Goal: Information Seeking & Learning: Learn about a topic

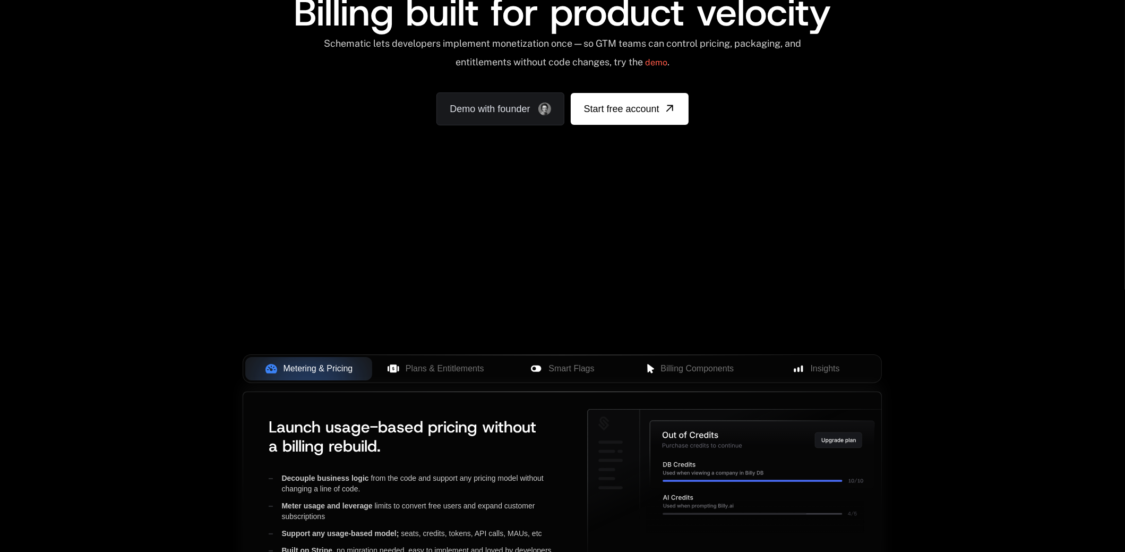
scroll to position [159, 0]
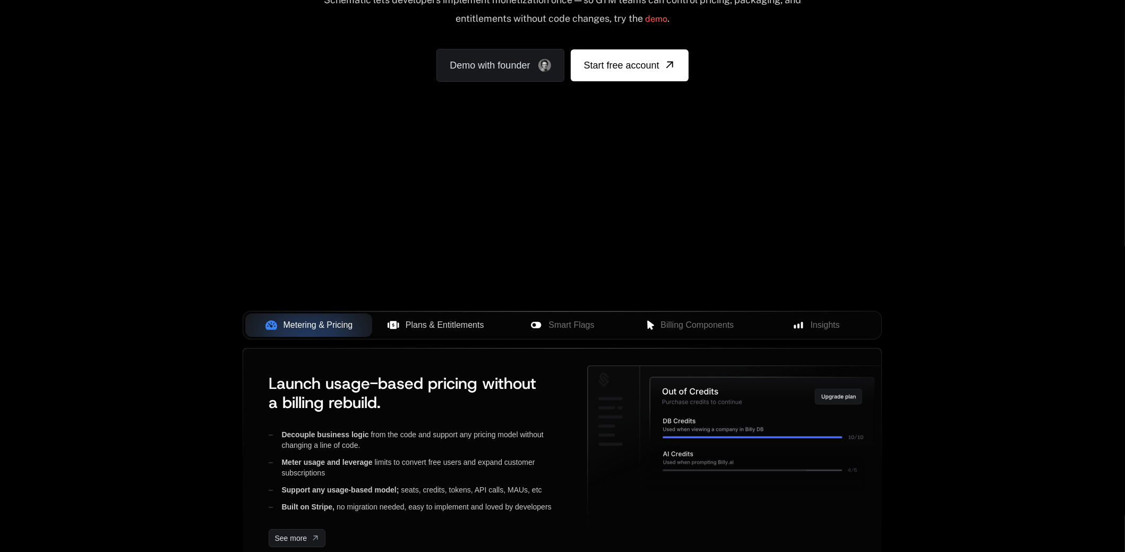
click at [411, 323] on span "Plans & Entitlements" at bounding box center [445, 325] width 79 height 13
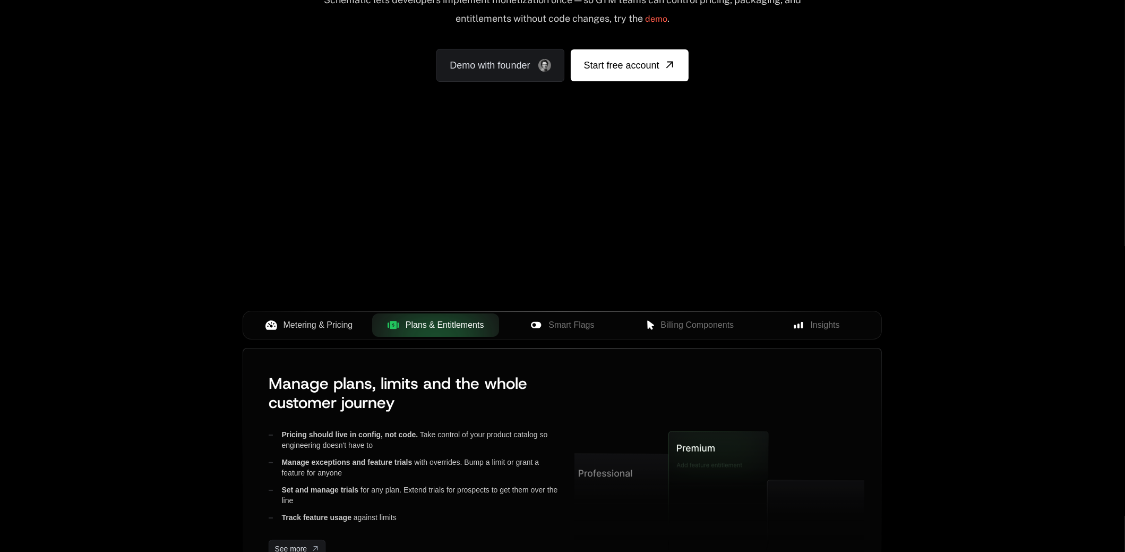
click at [329, 325] on span "Metering & Pricing" at bounding box center [318, 325] width 70 height 13
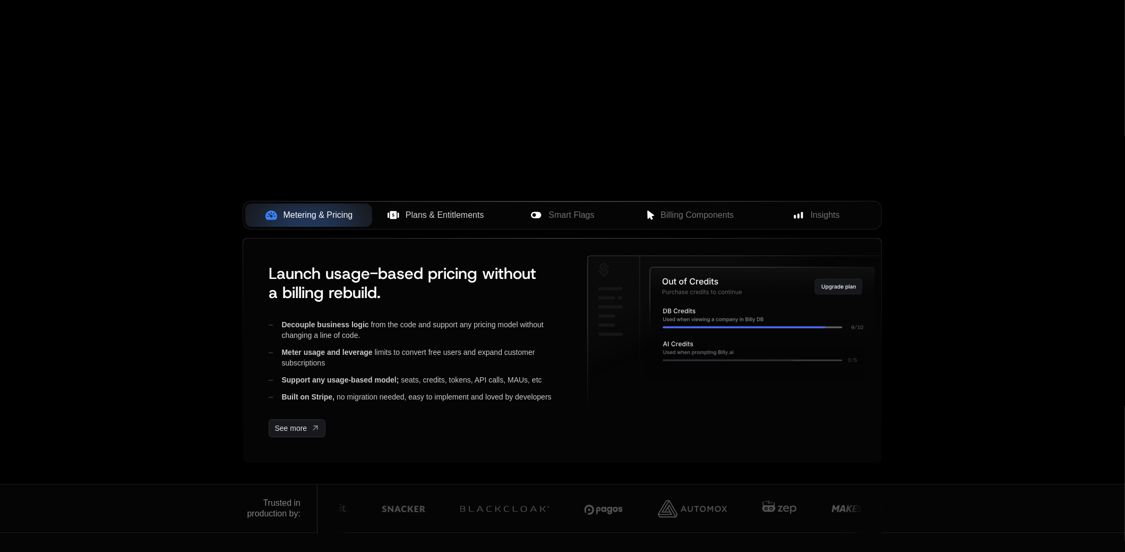
scroll to position [265, 0]
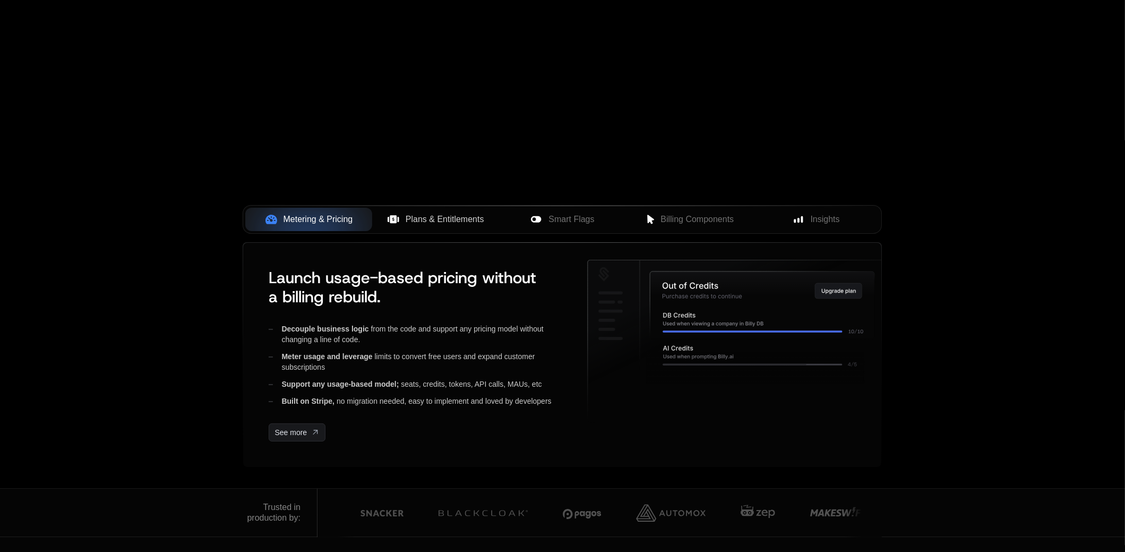
click at [461, 221] on span "Plans & Entitlements" at bounding box center [445, 219] width 79 height 13
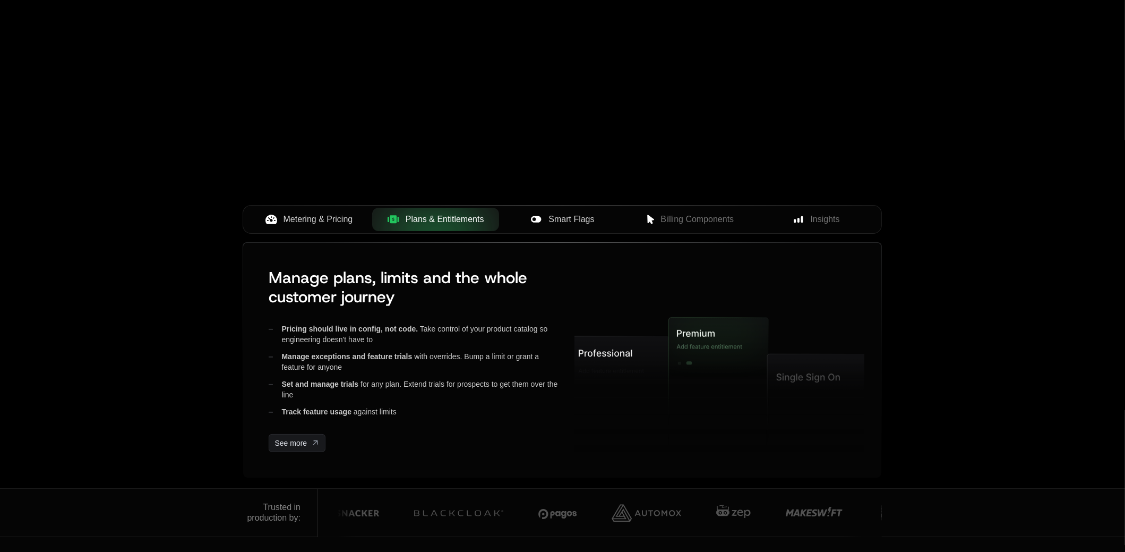
click at [581, 219] on span "Smart Flags" at bounding box center [571, 219] width 46 height 13
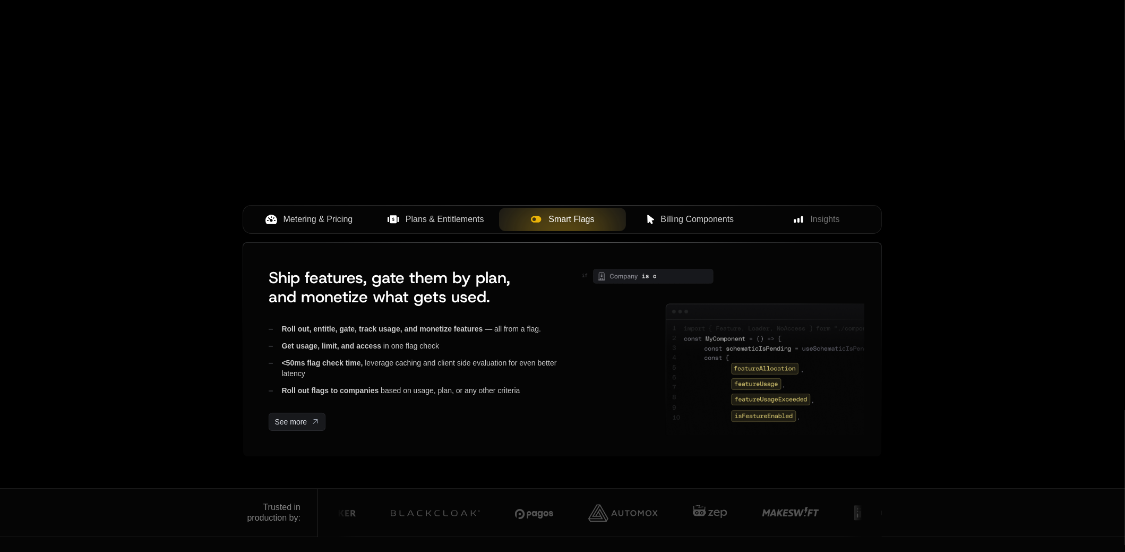
click at [698, 215] on span "Billing Components" at bounding box center [696, 219] width 73 height 13
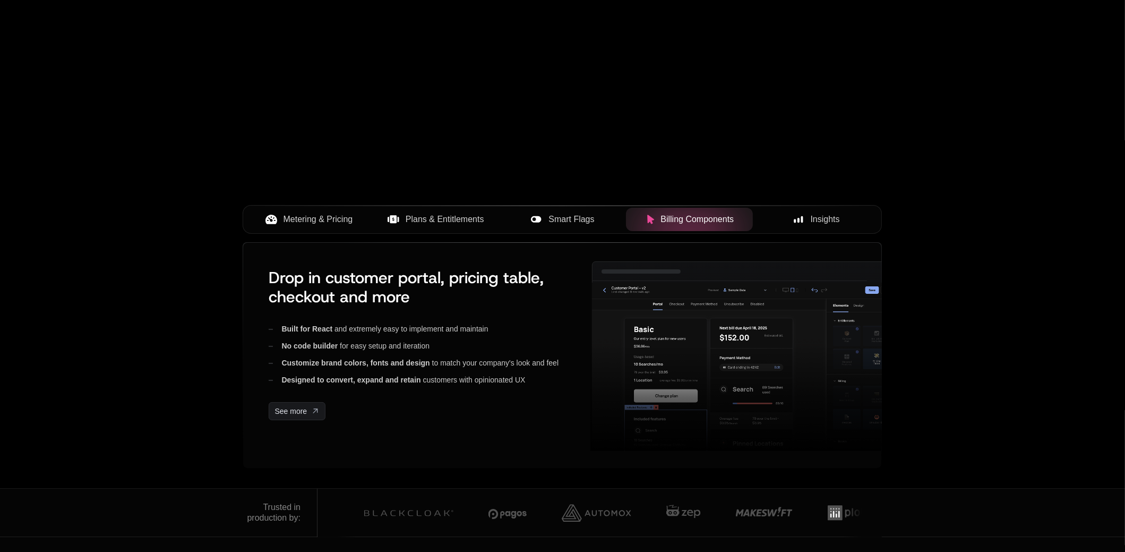
click at [828, 214] on span "Insights" at bounding box center [825, 219] width 29 height 13
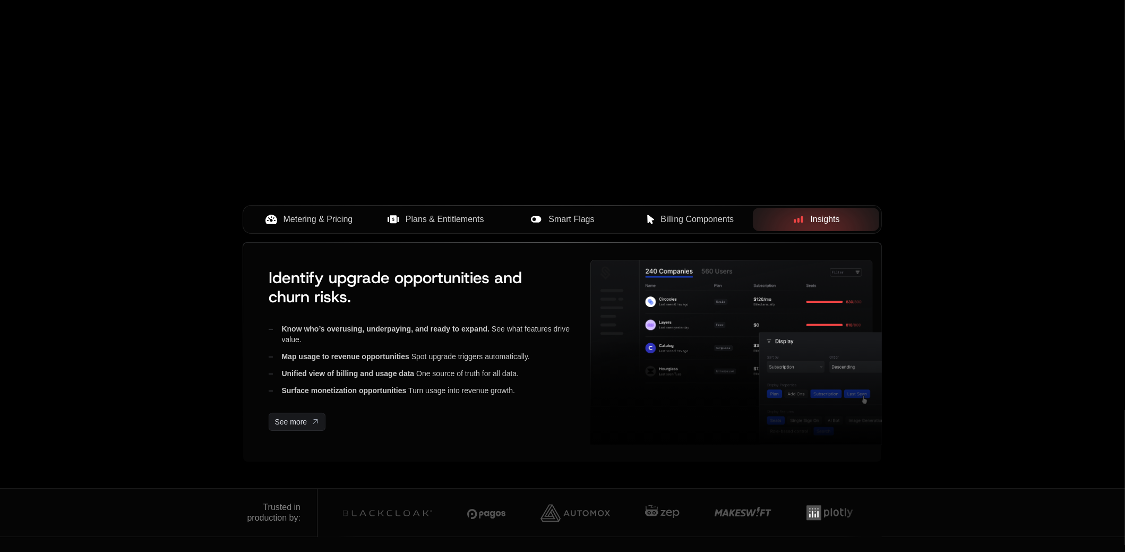
click at [288, 217] on span "Metering & Pricing" at bounding box center [318, 219] width 70 height 13
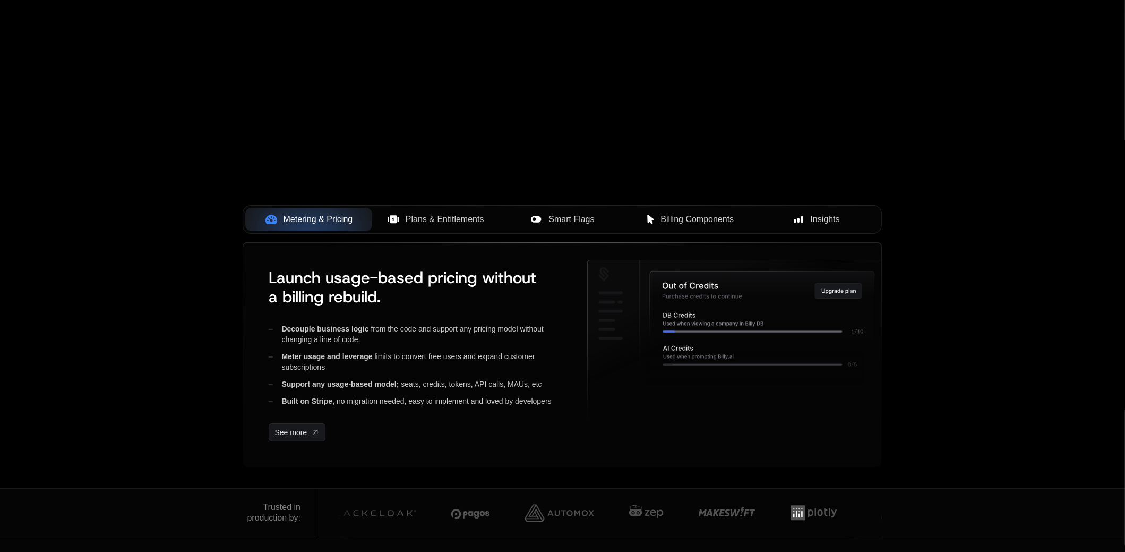
click at [414, 222] on span "Plans & Entitlements" at bounding box center [445, 219] width 79 height 13
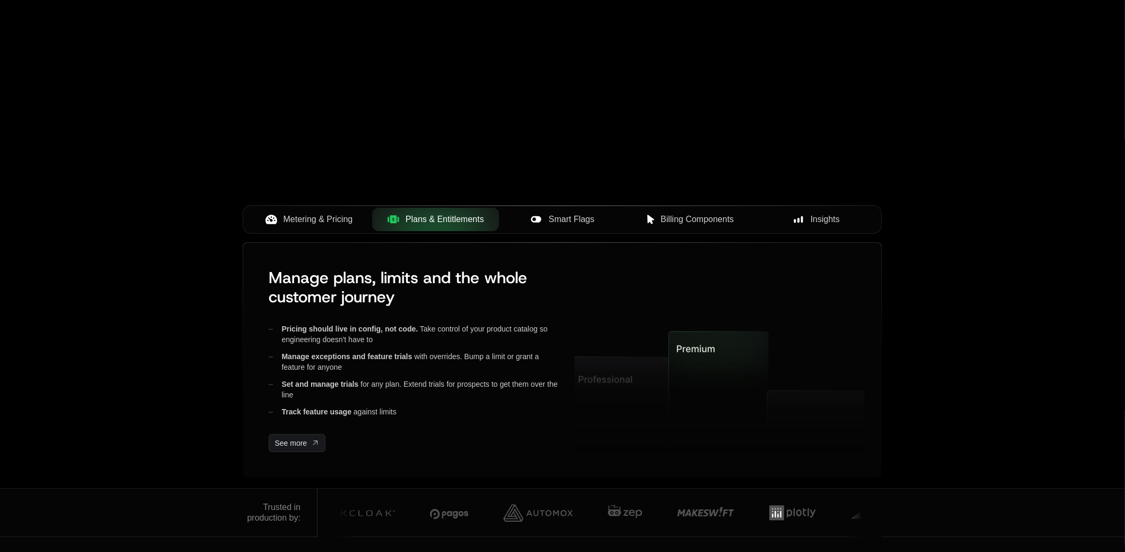
click at [584, 221] on span "Smart Flags" at bounding box center [571, 219] width 46 height 13
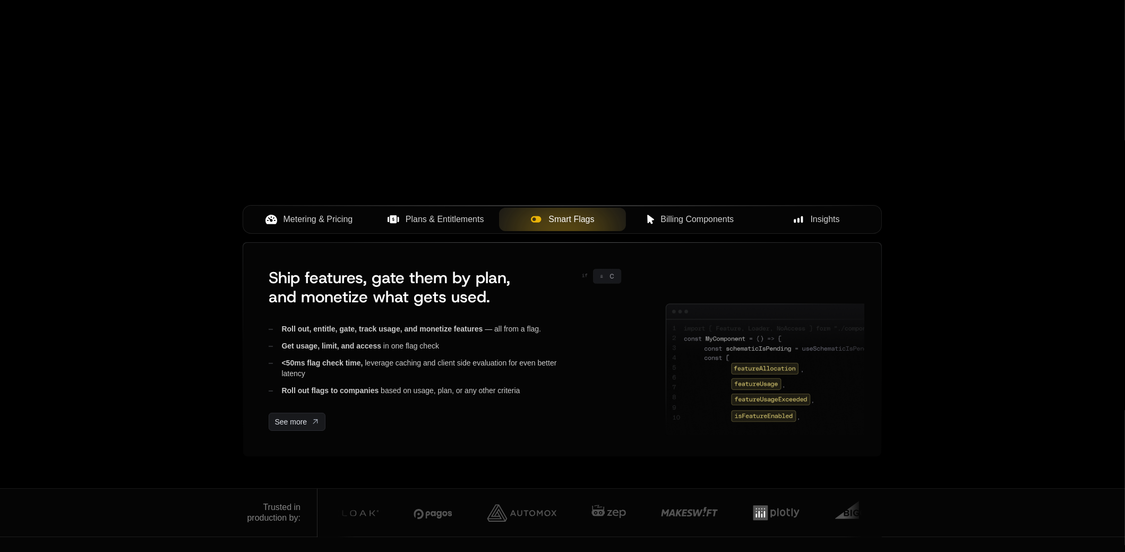
click at [687, 222] on span "Billing Components" at bounding box center [696, 219] width 73 height 13
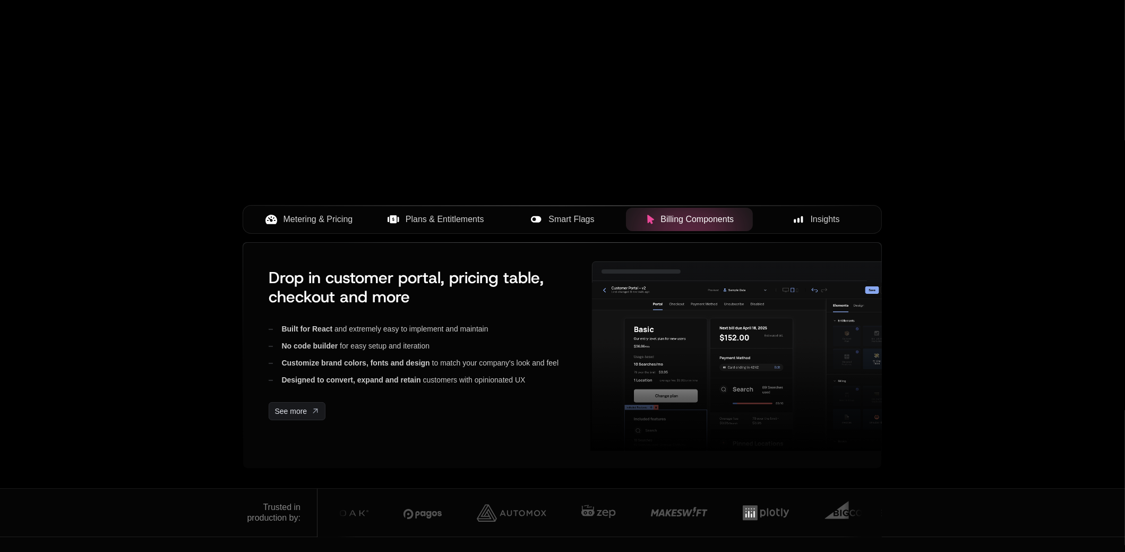
click at [812, 220] on span "Insights" at bounding box center [825, 219] width 29 height 13
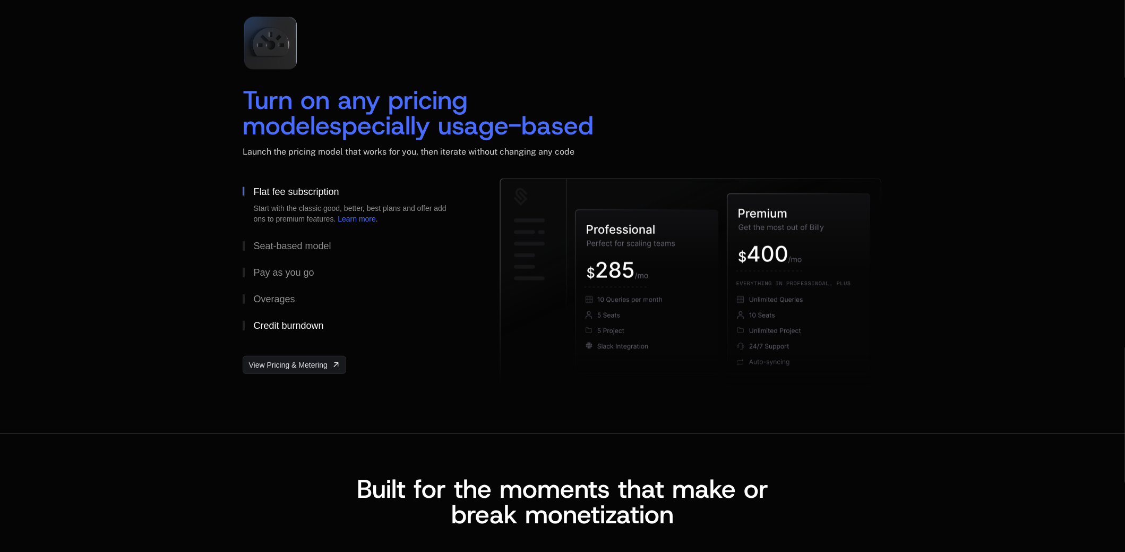
scroll to position [1540, 0]
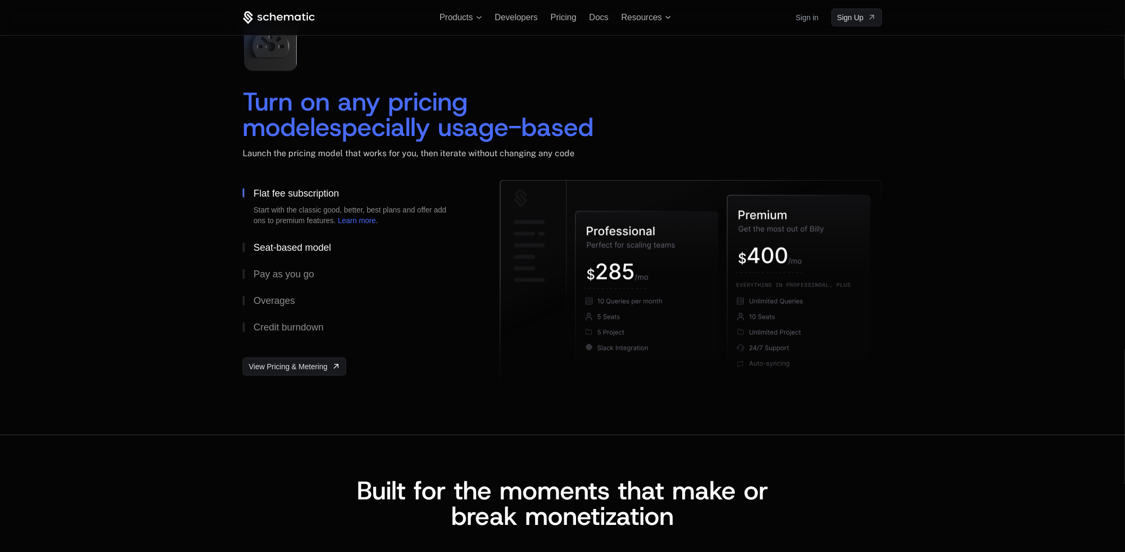
click at [291, 251] on div "Seat-based model" at bounding box center [292, 248] width 78 height 10
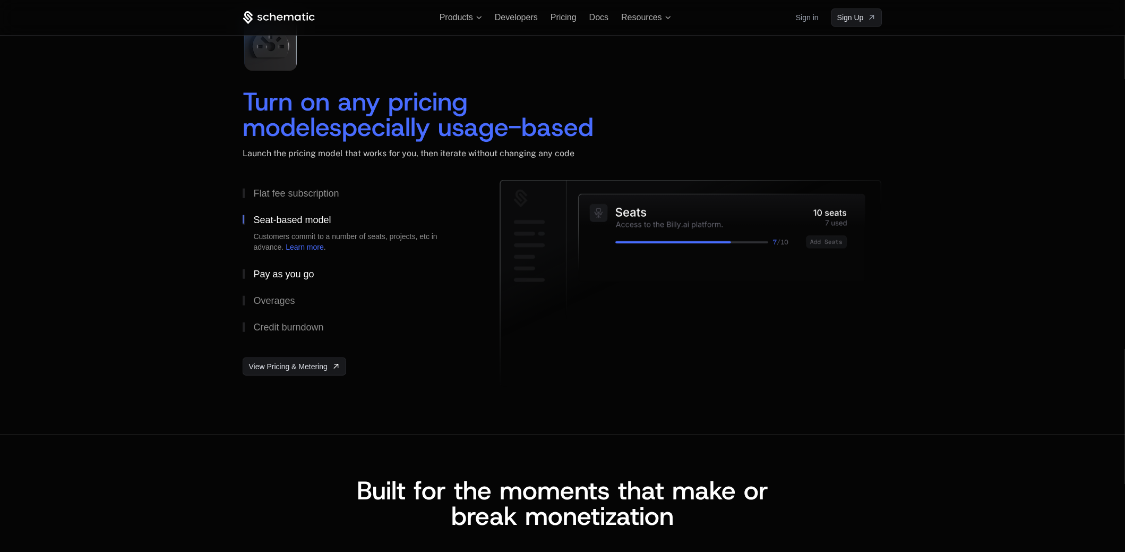
click at [309, 279] on button "Pay as you go" at bounding box center [354, 274] width 223 height 27
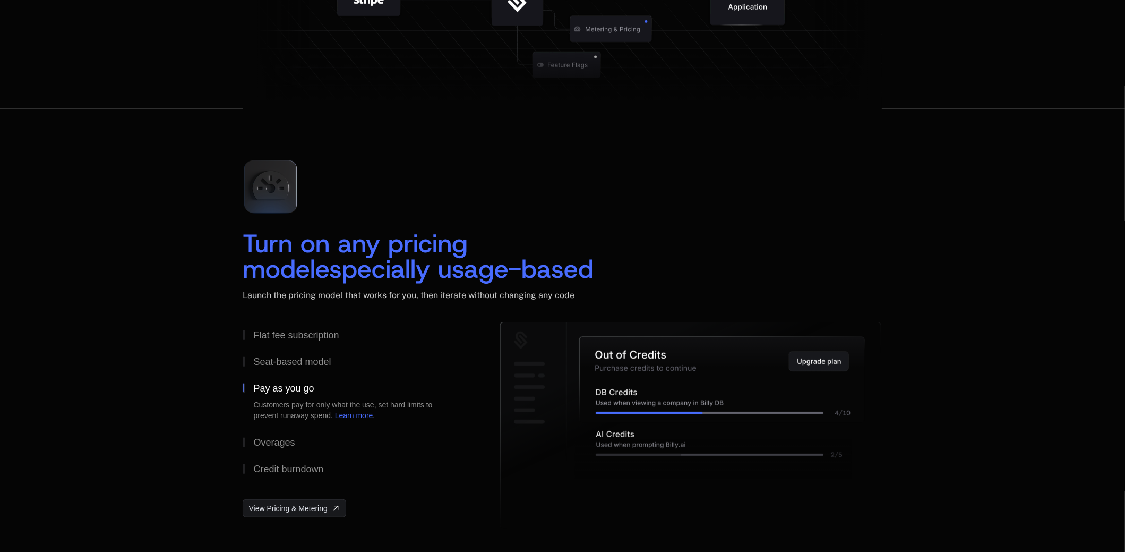
scroll to position [1433, 0]
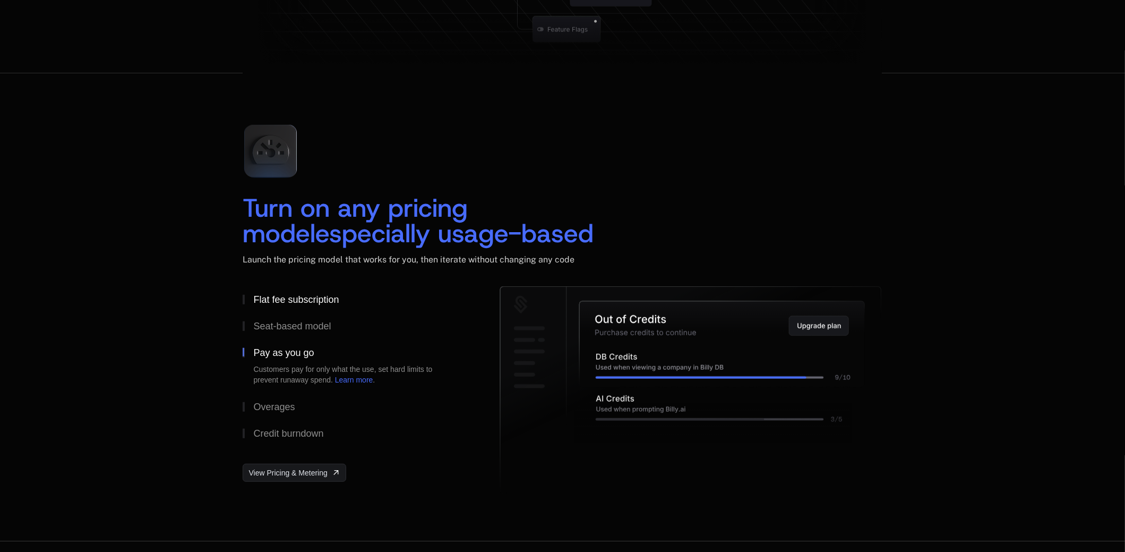
click at [261, 299] on div "Flat fee subscription" at bounding box center [295, 300] width 85 height 10
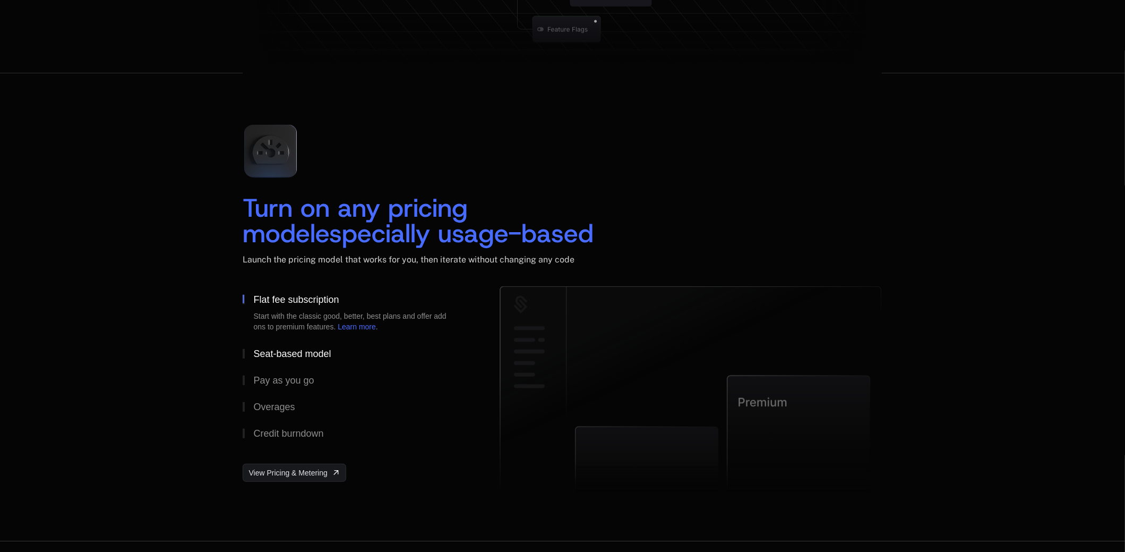
click at [297, 352] on div "Seat-based model" at bounding box center [292, 354] width 78 height 10
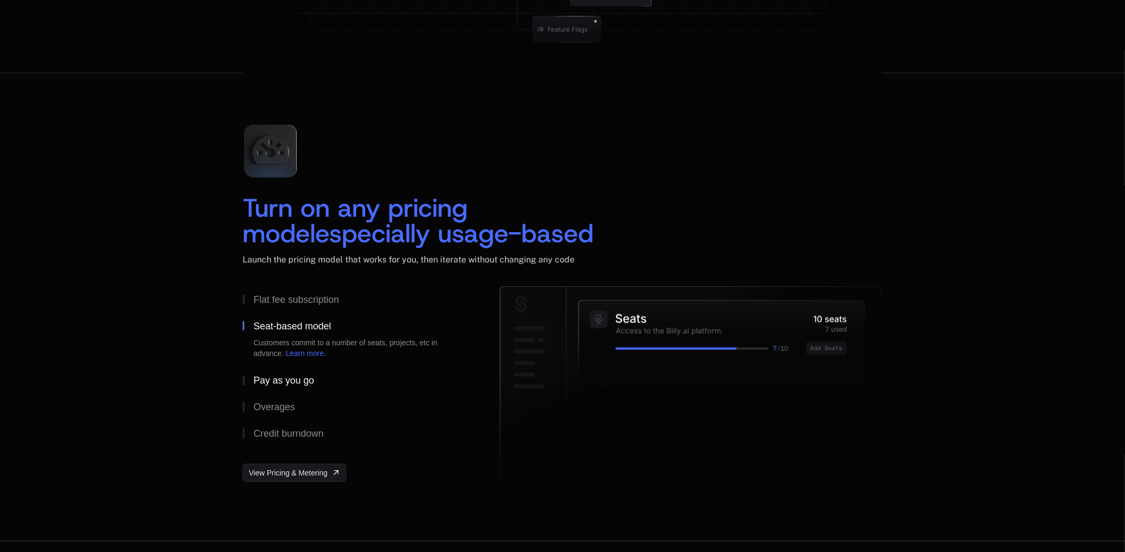
click at [294, 379] on div "Pay as you go" at bounding box center [283, 380] width 61 height 10
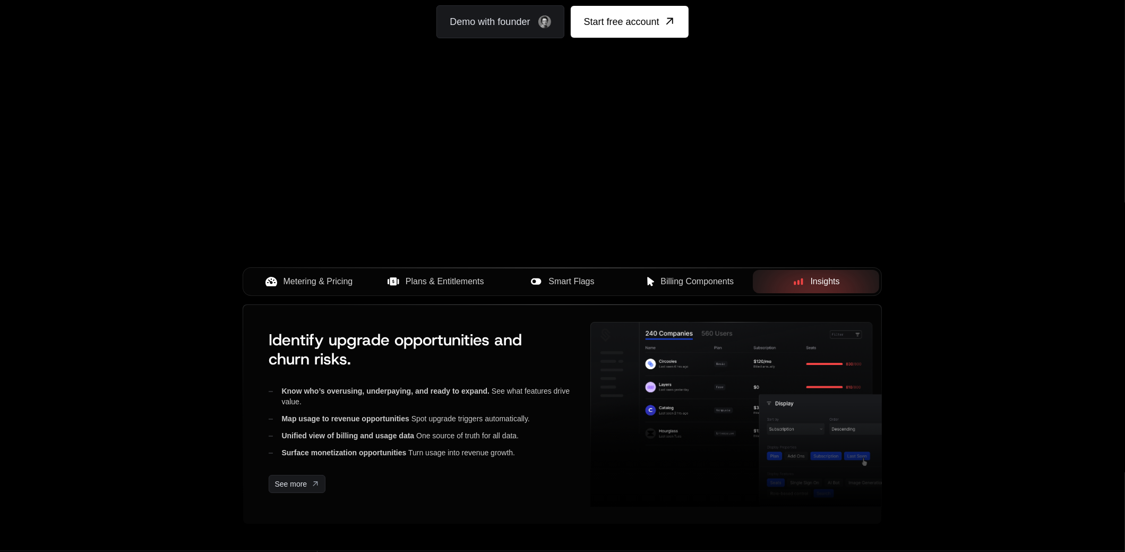
scroll to position [212, 0]
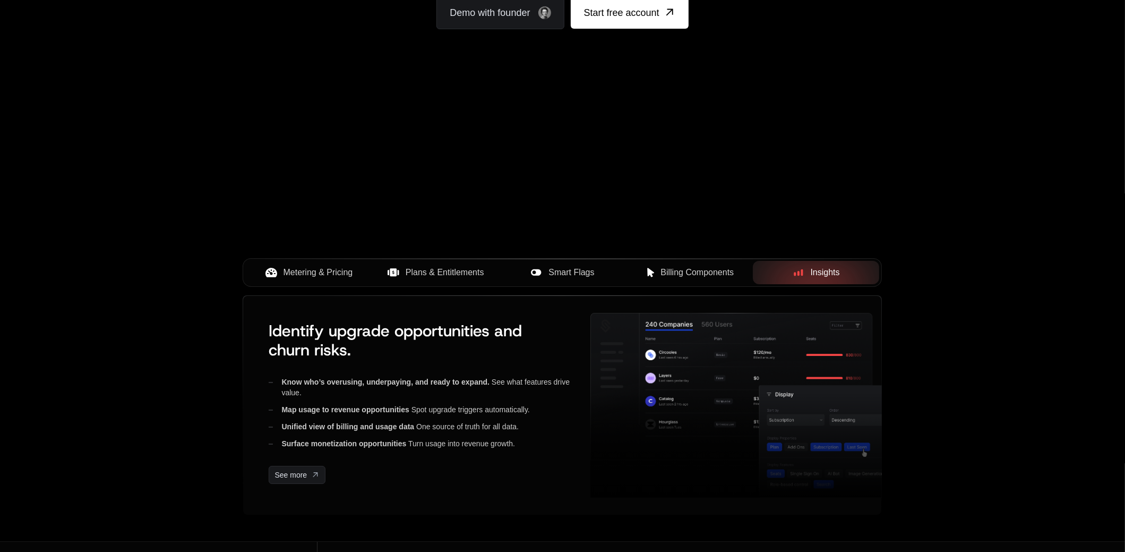
click at [310, 272] on span "Metering & Pricing" at bounding box center [318, 272] width 70 height 13
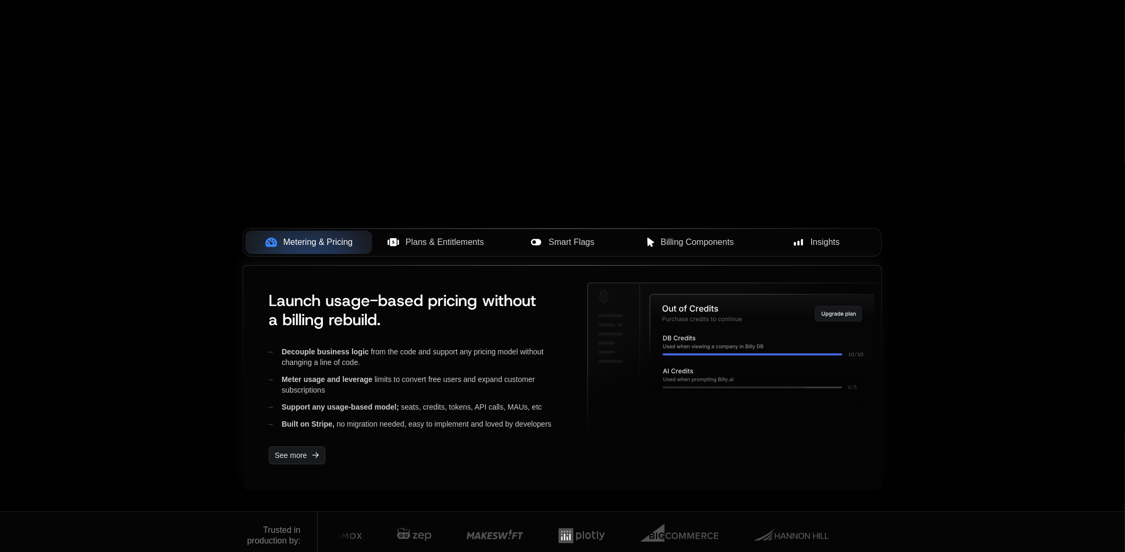
scroll to position [265, 0]
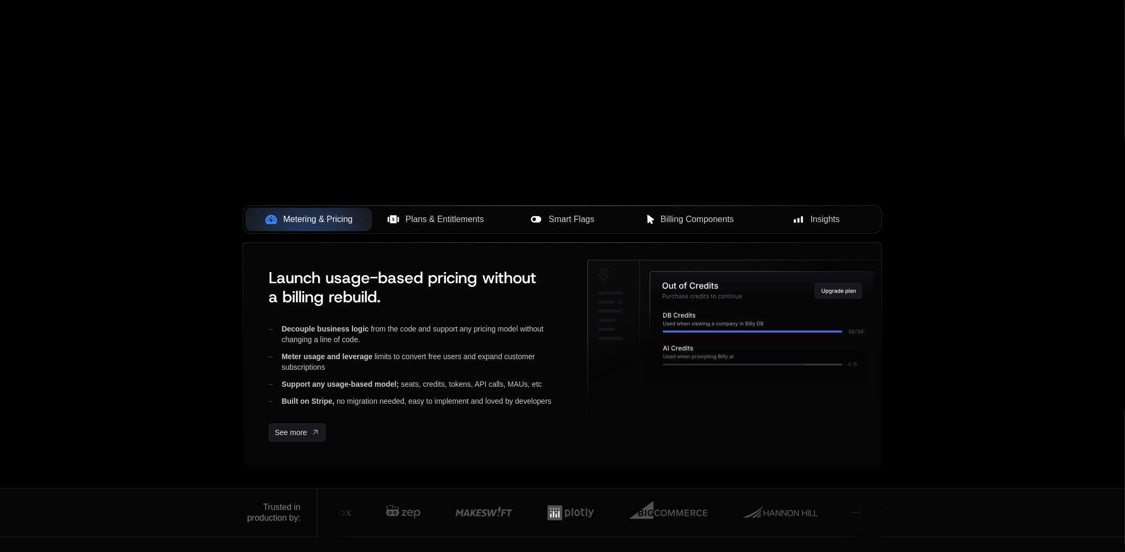
click at [427, 219] on span "Plans & Entitlements" at bounding box center [445, 219] width 79 height 13
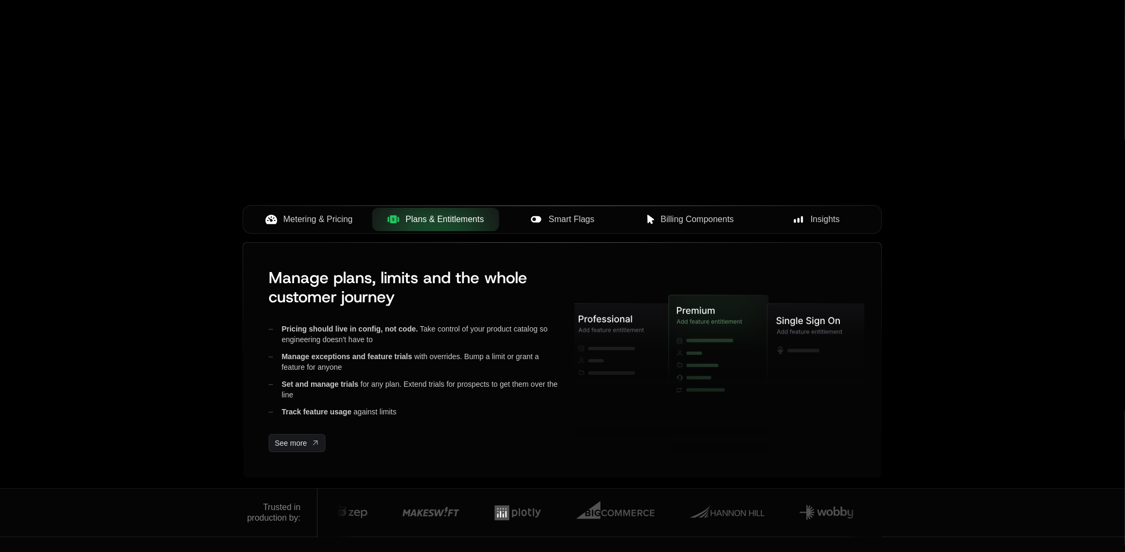
click at [560, 220] on span "Smart Flags" at bounding box center [571, 219] width 46 height 13
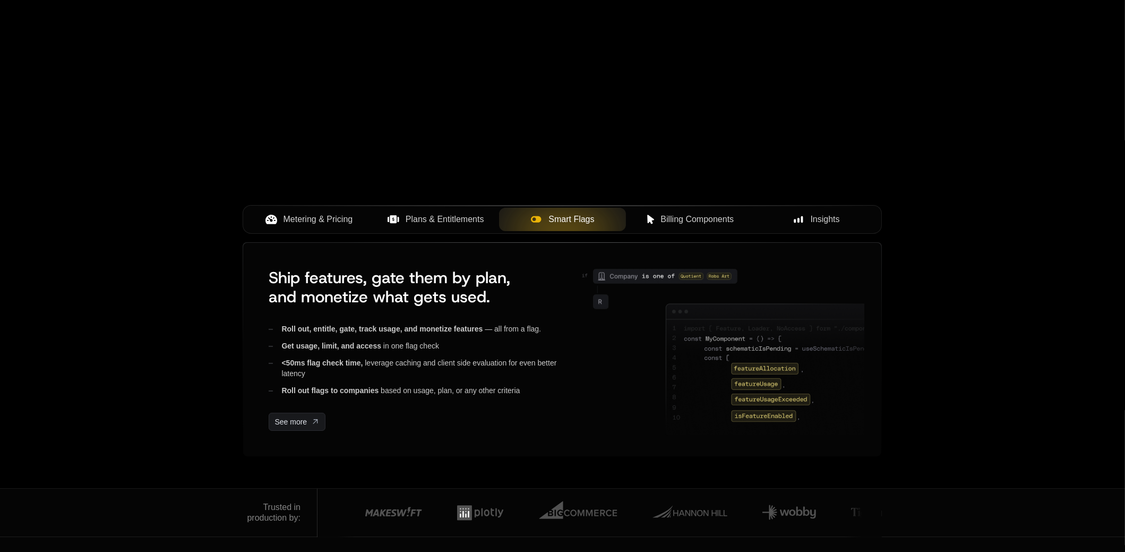
click at [674, 222] on span "Billing Components" at bounding box center [696, 219] width 73 height 13
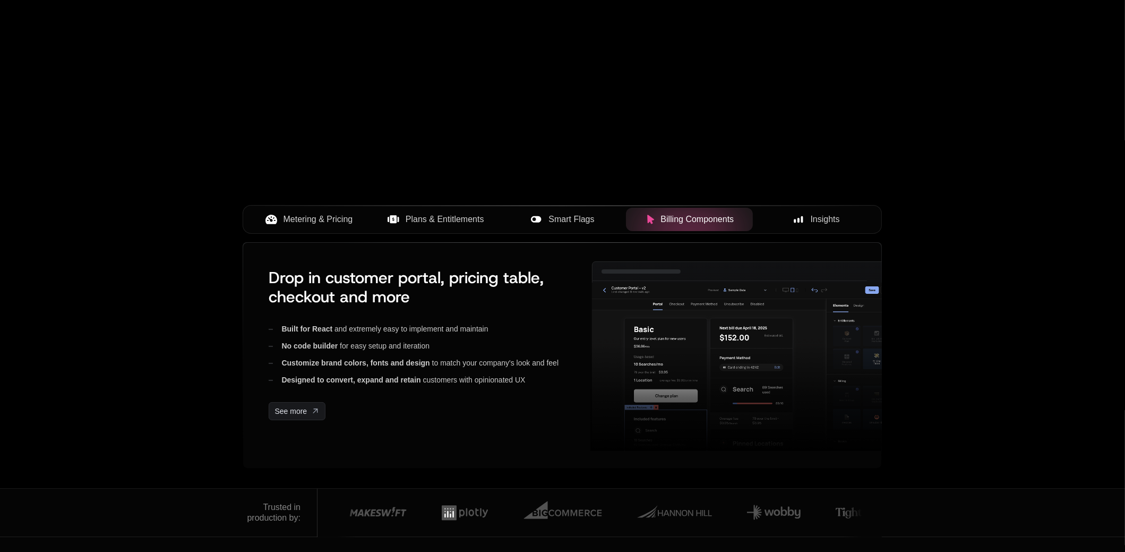
click at [827, 216] on span "Insights" at bounding box center [825, 219] width 29 height 13
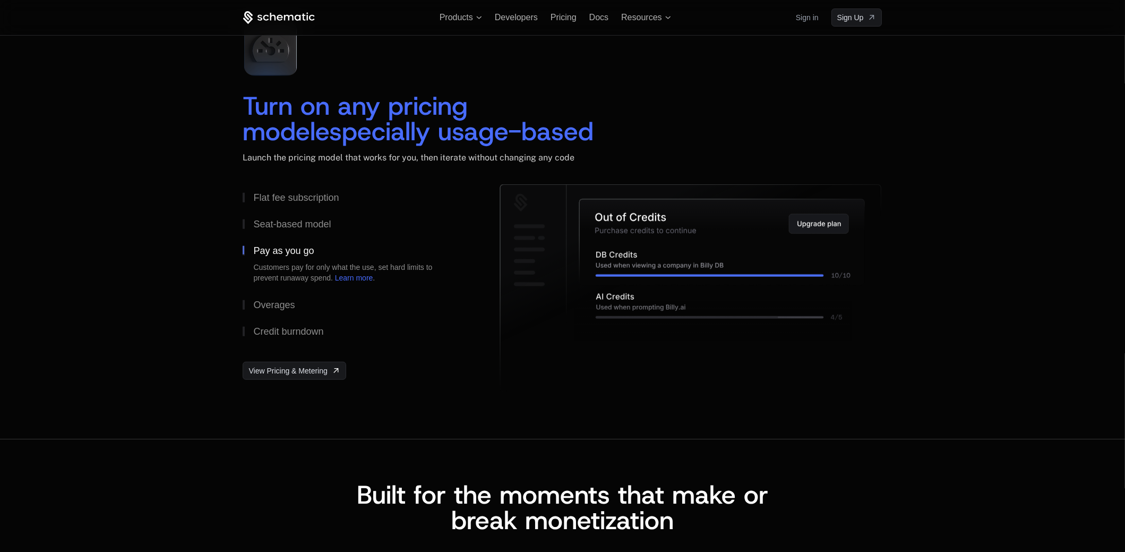
scroll to position [1486, 0]
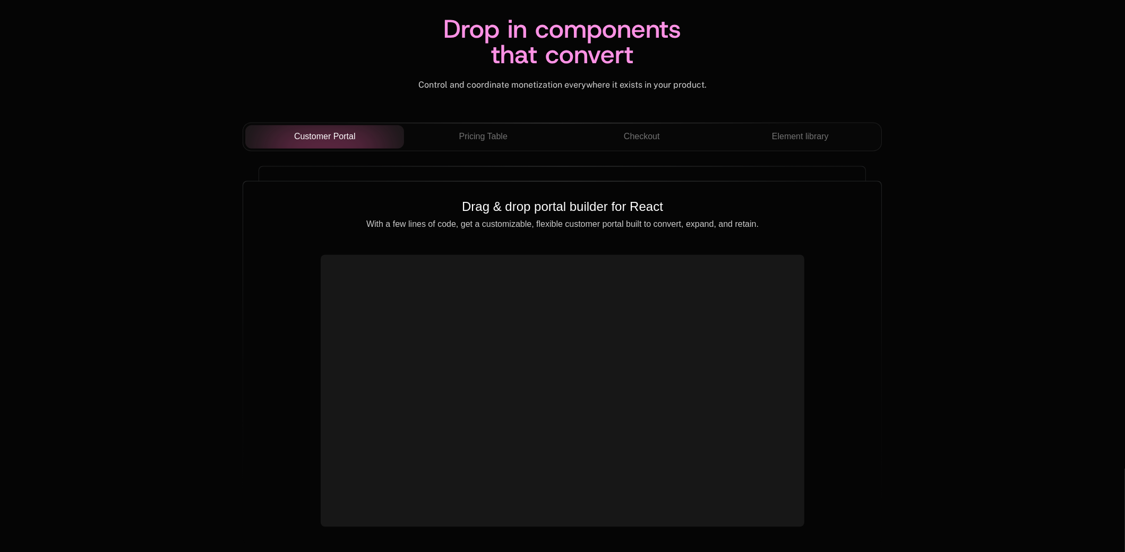
scroll to position [3716, 0]
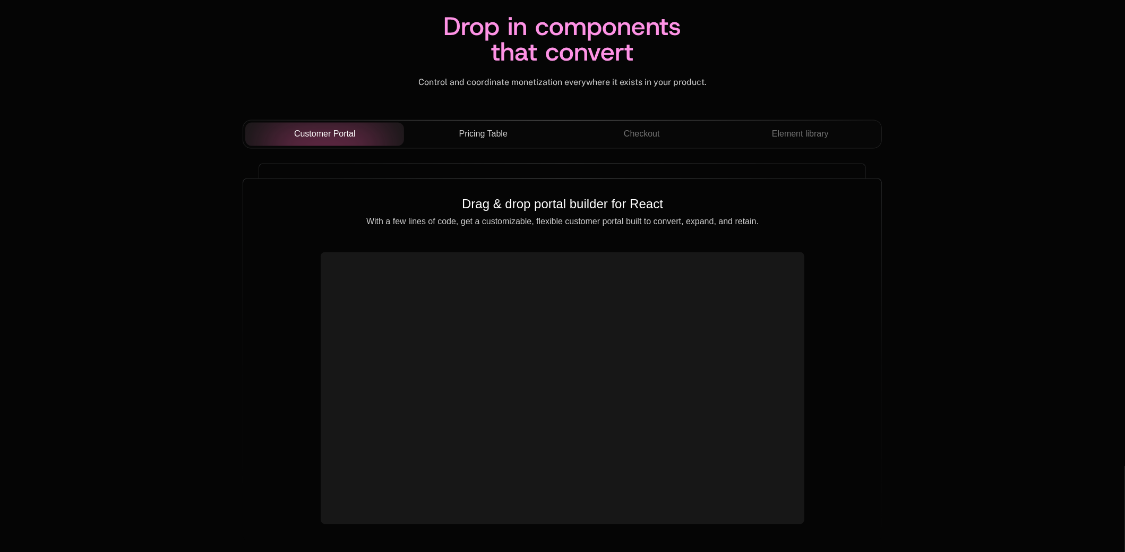
click at [498, 130] on span "Pricing Table" at bounding box center [483, 133] width 48 height 13
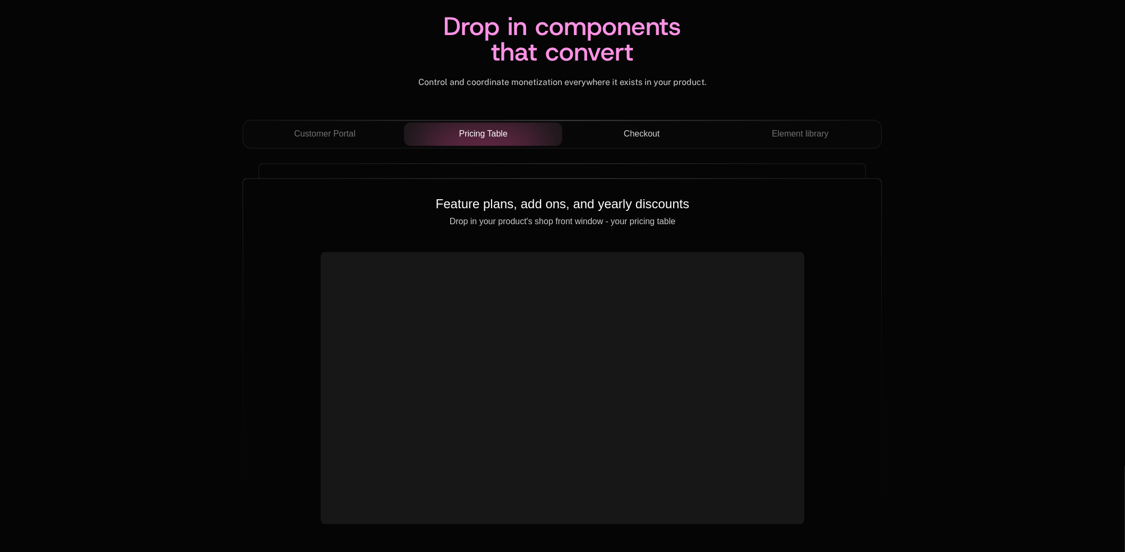
click at [643, 137] on span "Checkout" at bounding box center [642, 133] width 36 height 13
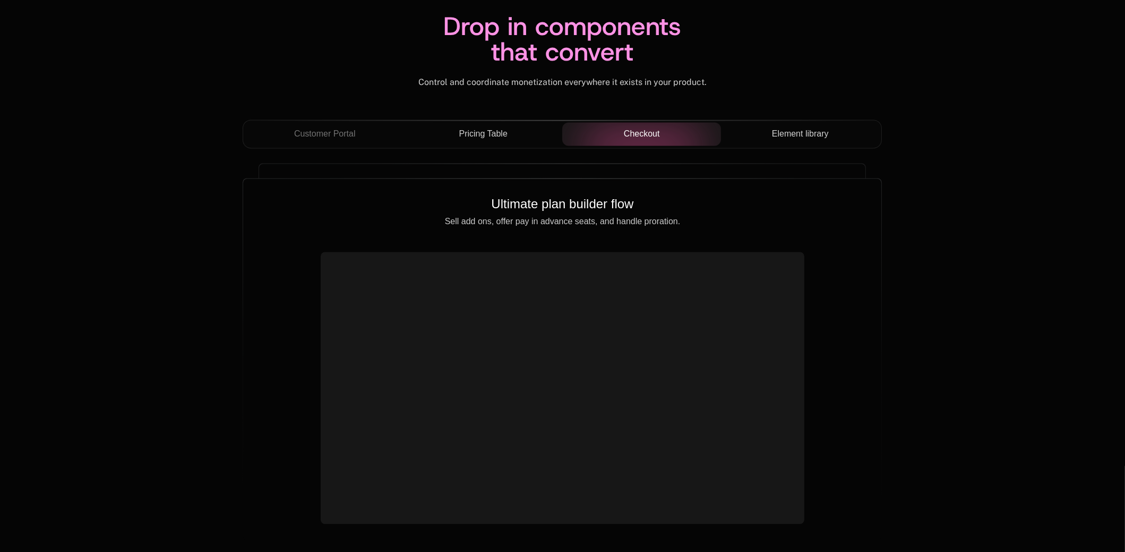
click at [793, 132] on span "Element library" at bounding box center [800, 133] width 57 height 13
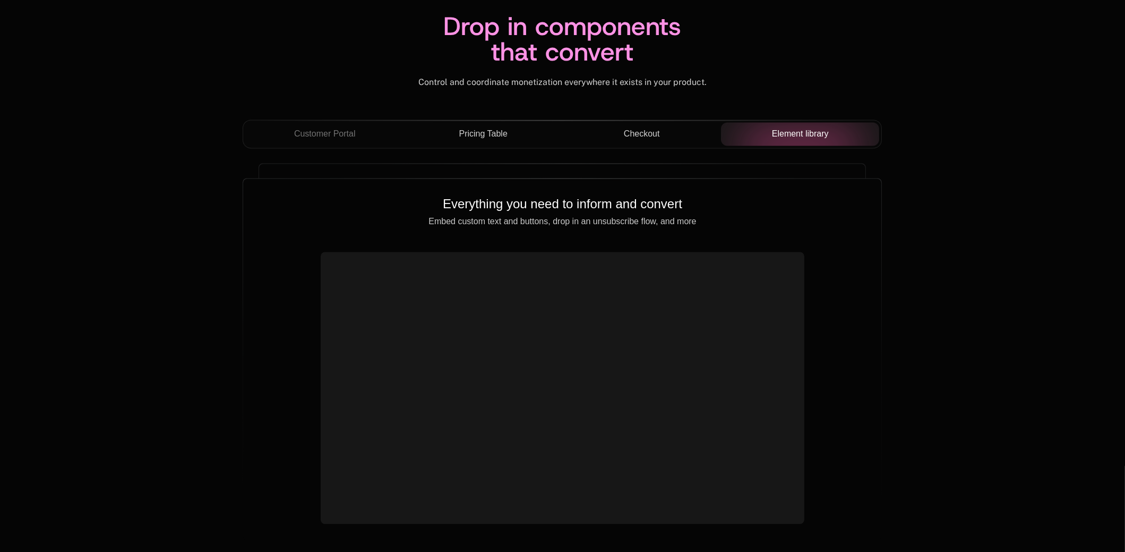
click at [504, 134] on span "Pricing Table" at bounding box center [483, 133] width 48 height 13
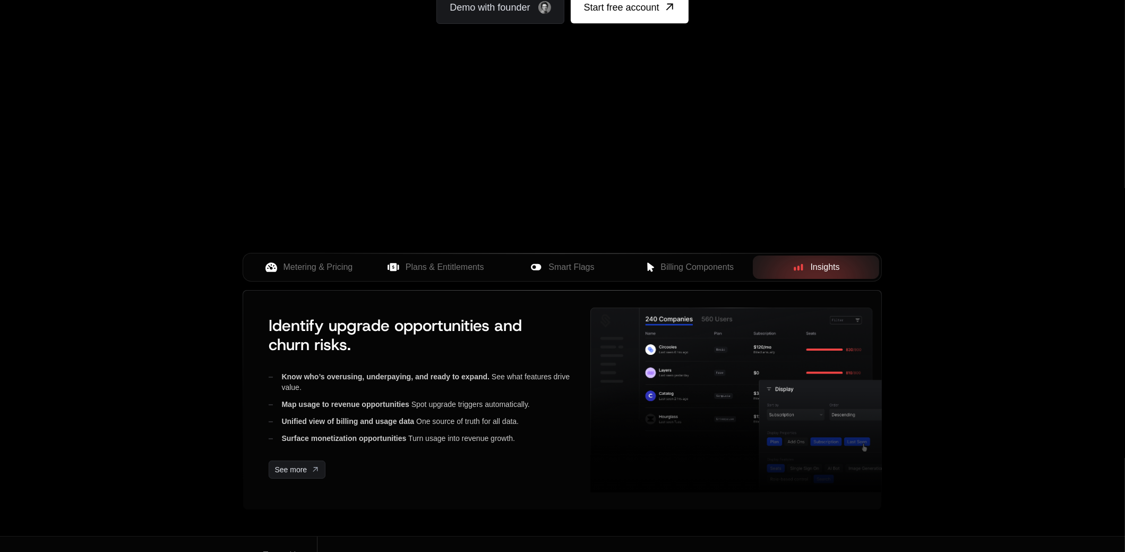
scroll to position [0, 0]
